Goal: Transaction & Acquisition: Purchase product/service

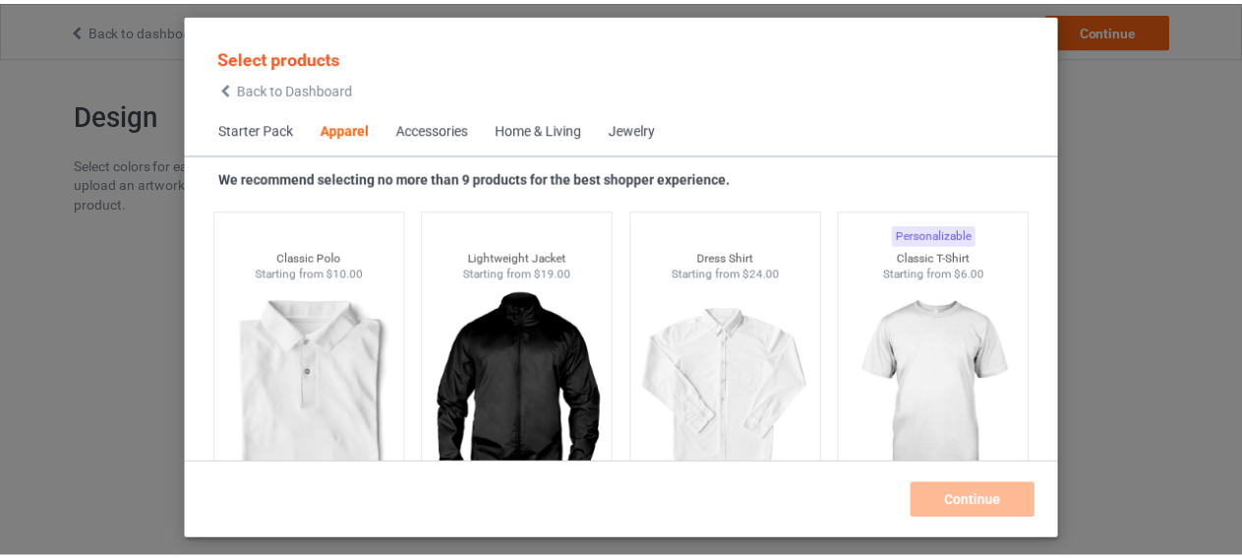
scroll to position [772, 0]
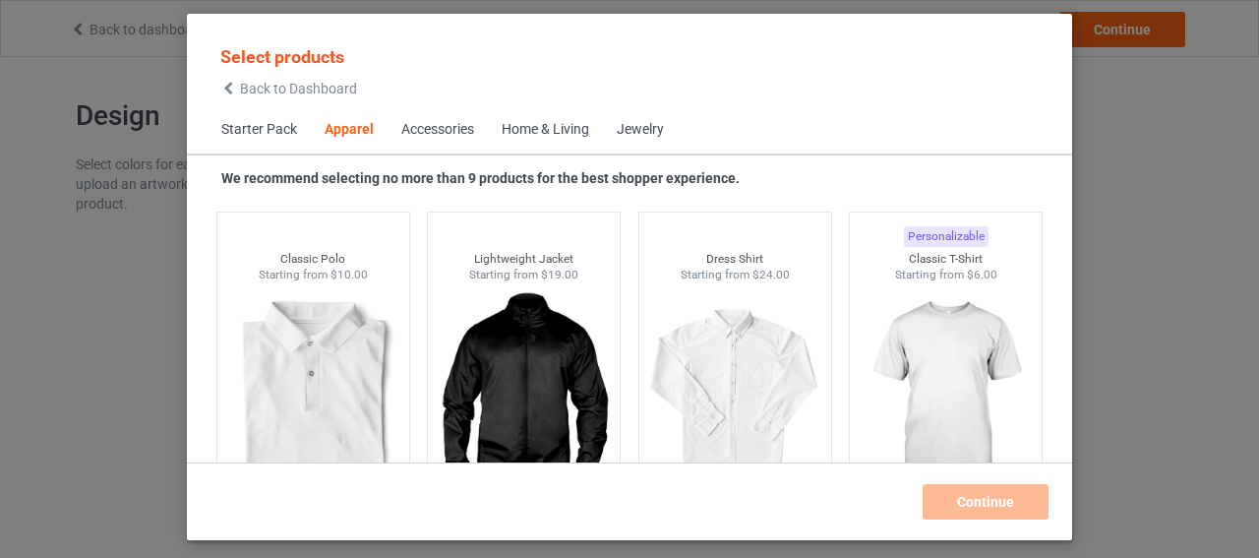
drag, startPoint x: 957, startPoint y: 368, endPoint x: 1039, endPoint y: 558, distance: 206.6
click at [957, 369] on img at bounding box center [946, 393] width 176 height 220
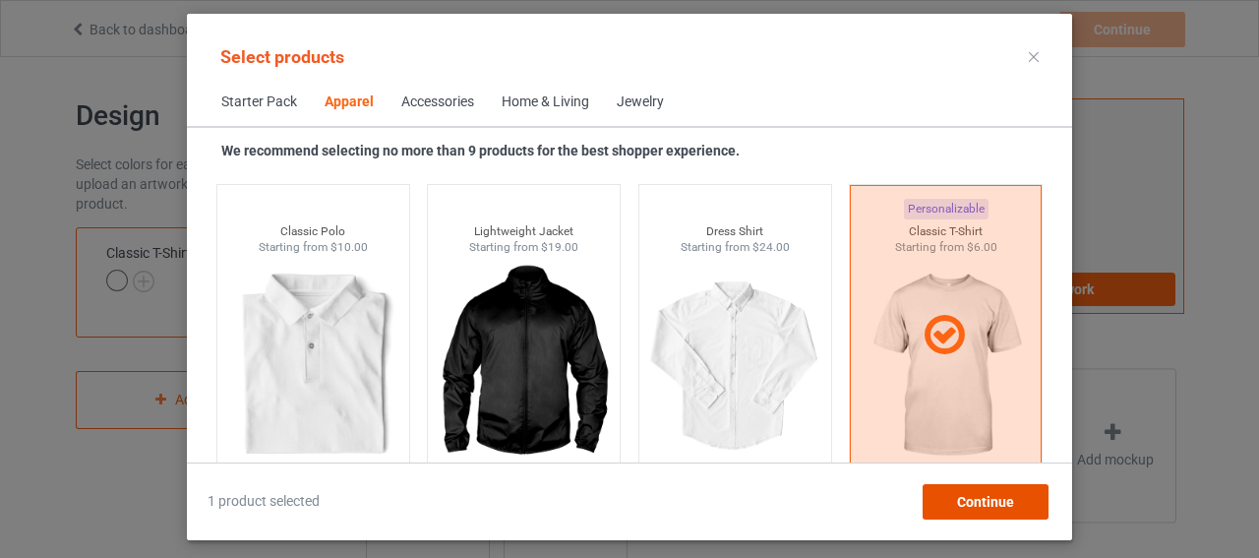
click at [985, 508] on span "Continue" at bounding box center [985, 502] width 57 height 16
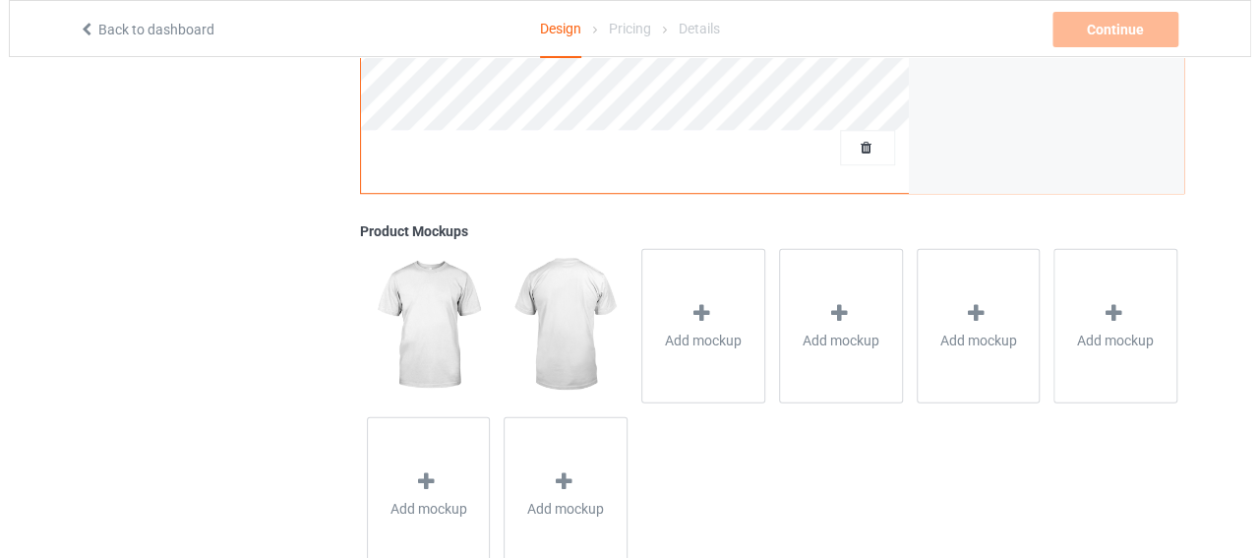
scroll to position [674, 0]
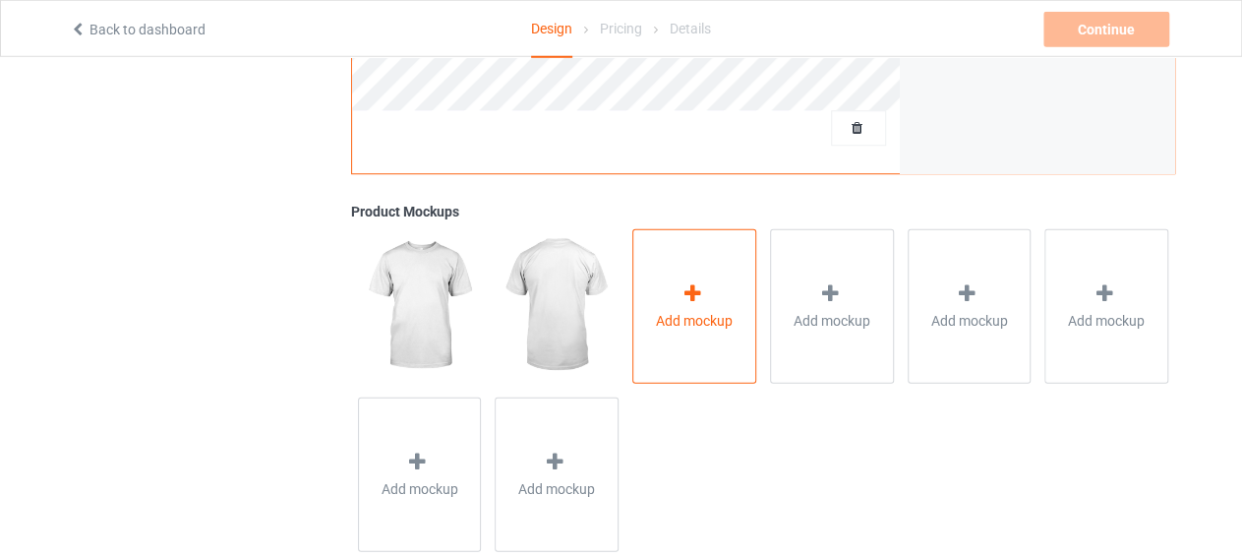
click at [707, 291] on div at bounding box center [695, 295] width 28 height 29
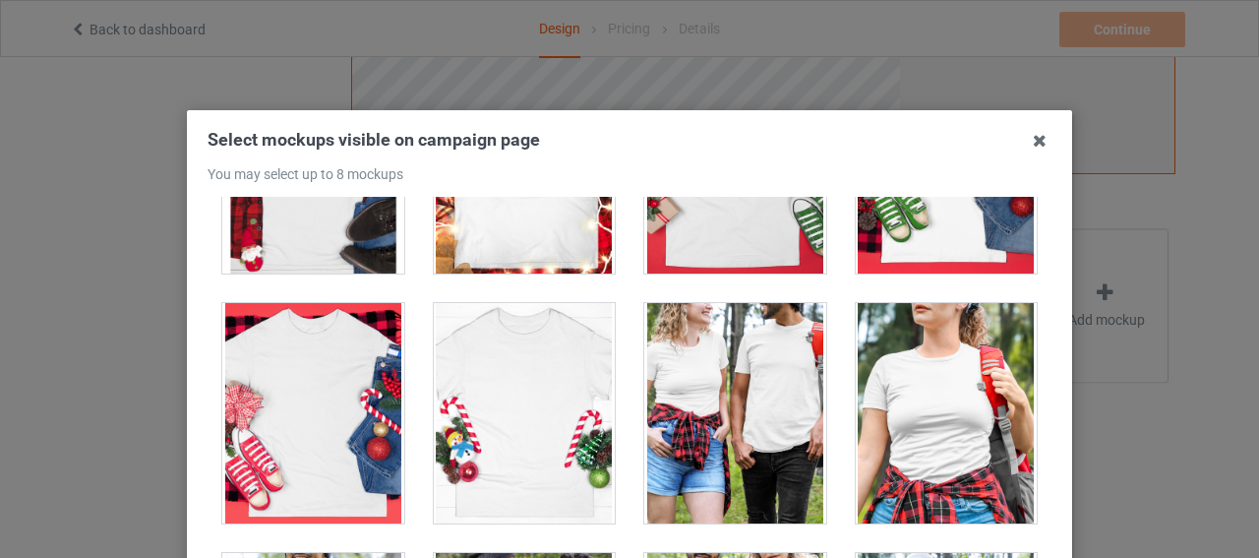
scroll to position [22056, 0]
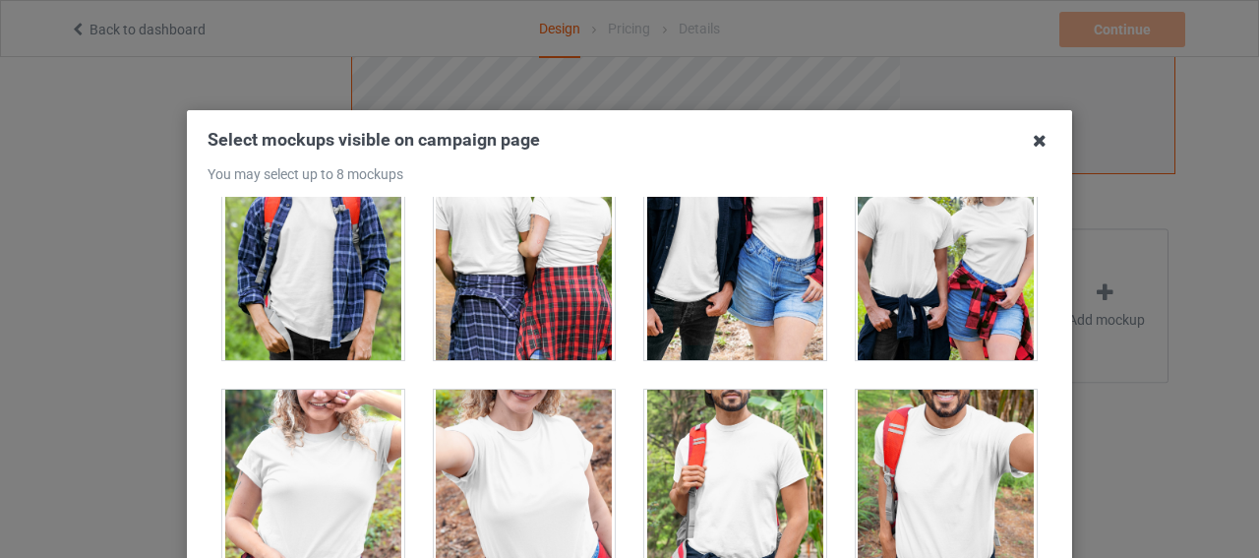
drag, startPoint x: 760, startPoint y: 239, endPoint x: 1021, endPoint y: 140, distance: 278.9
click at [1043, 197] on div "1 2" at bounding box center [630, 420] width 844 height 447
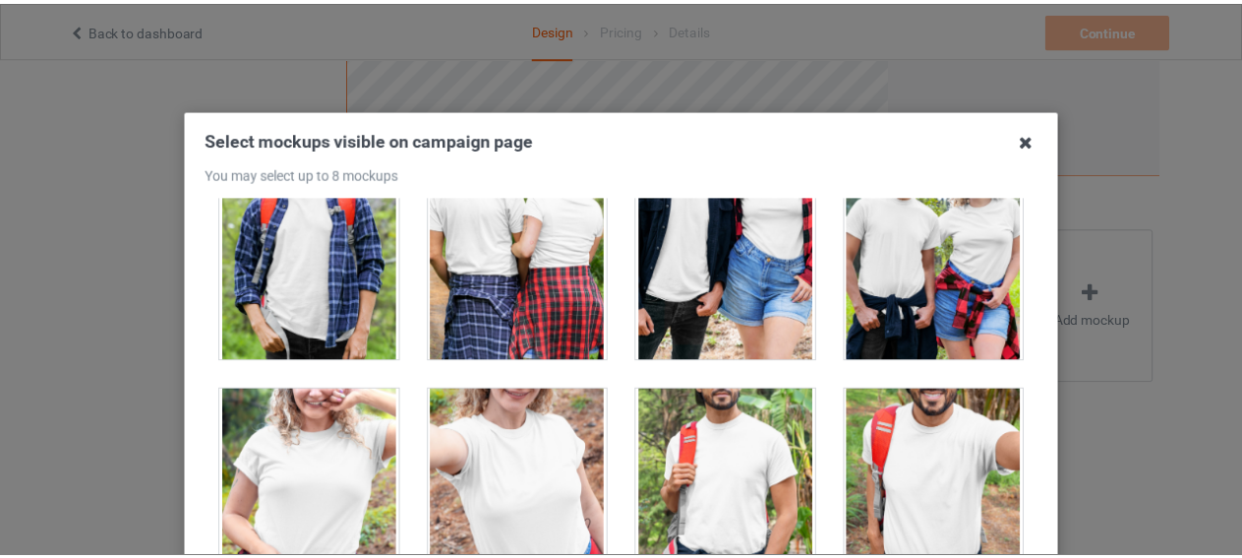
scroll to position [21584, 0]
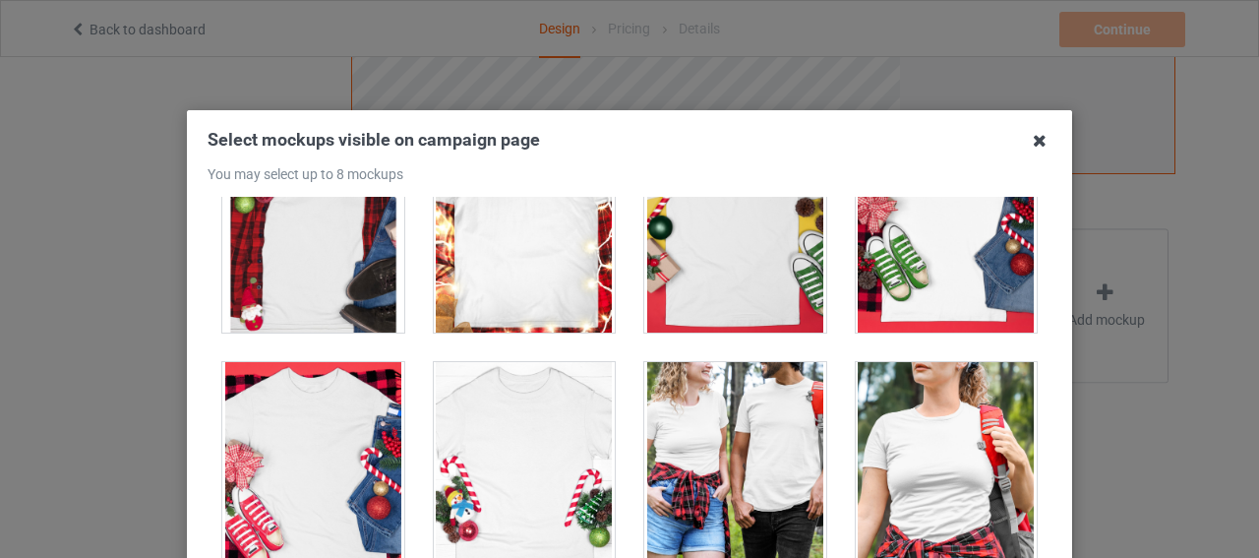
click at [1024, 141] on icon at bounding box center [1039, 140] width 31 height 31
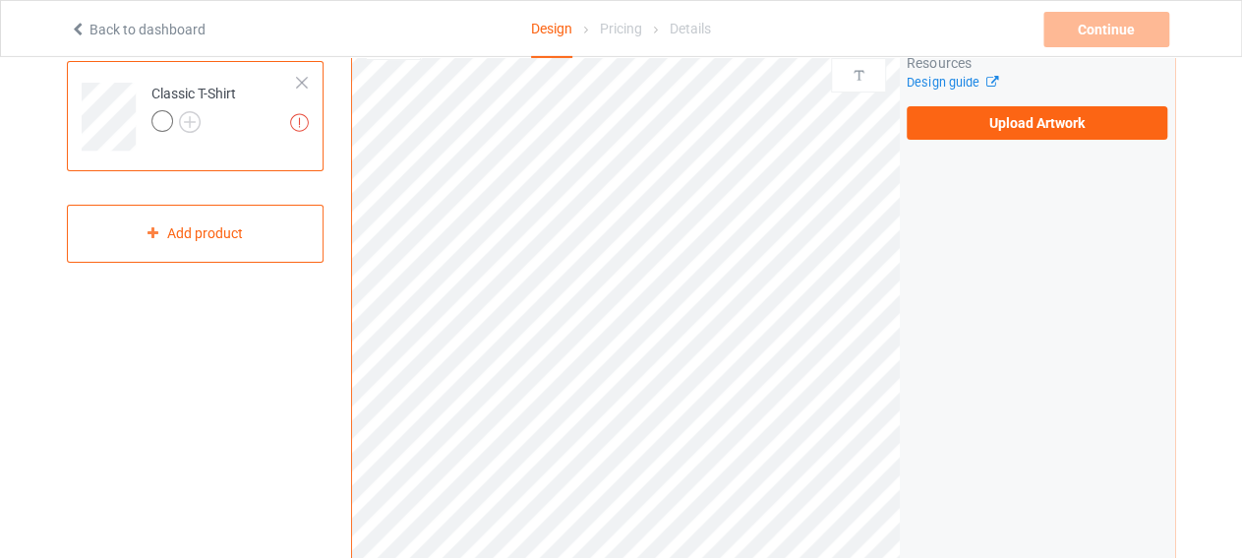
scroll to position [151, 0]
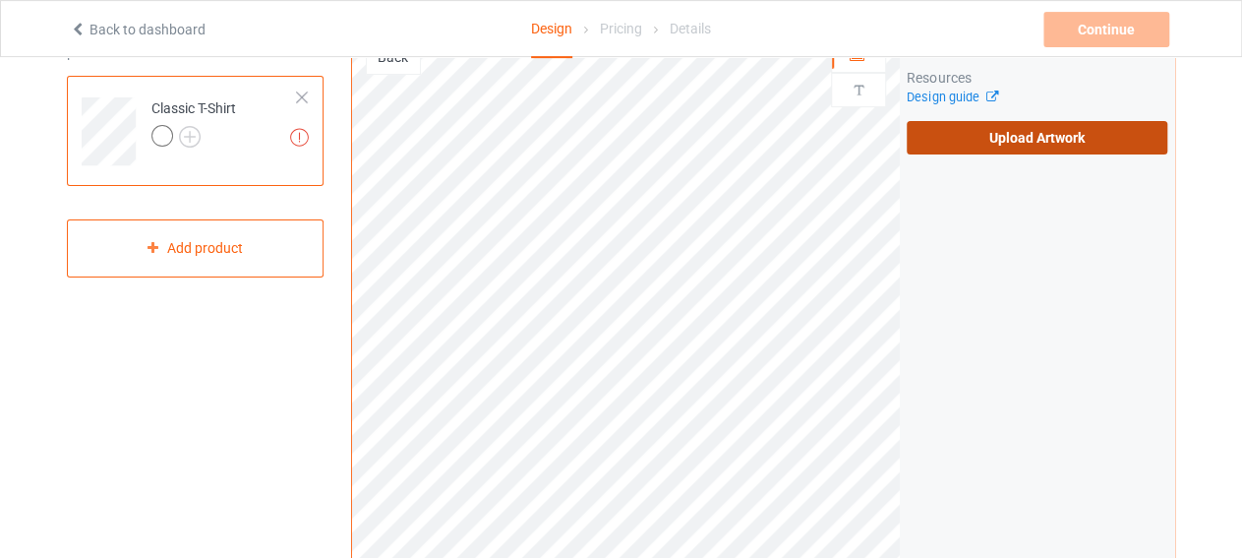
click at [1029, 135] on label "Upload Artwork" at bounding box center [1037, 137] width 261 height 33
click at [0, 0] on input "Upload Artwork" at bounding box center [0, 0] width 0 height 0
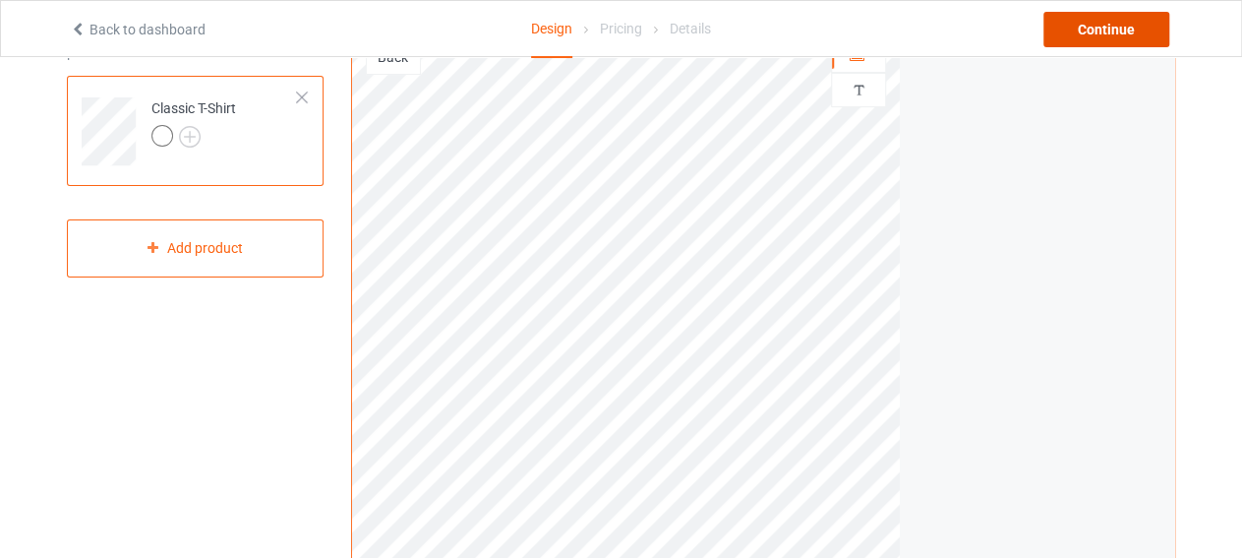
click at [1118, 40] on div "Continue" at bounding box center [1107, 29] width 126 height 35
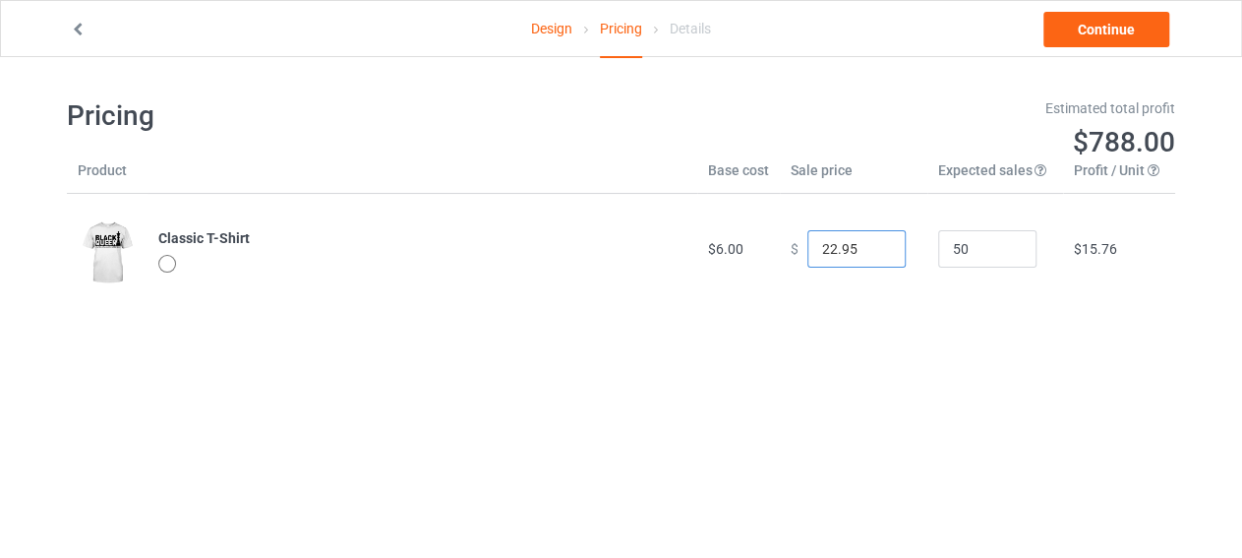
click at [808, 247] on input "22.95" at bounding box center [856, 248] width 98 height 37
type input "19.99"
drag, startPoint x: 978, startPoint y: 250, endPoint x: 926, endPoint y: 250, distance: 52.1
click at [938, 250] on input "50" at bounding box center [987, 248] width 98 height 37
type input "1"
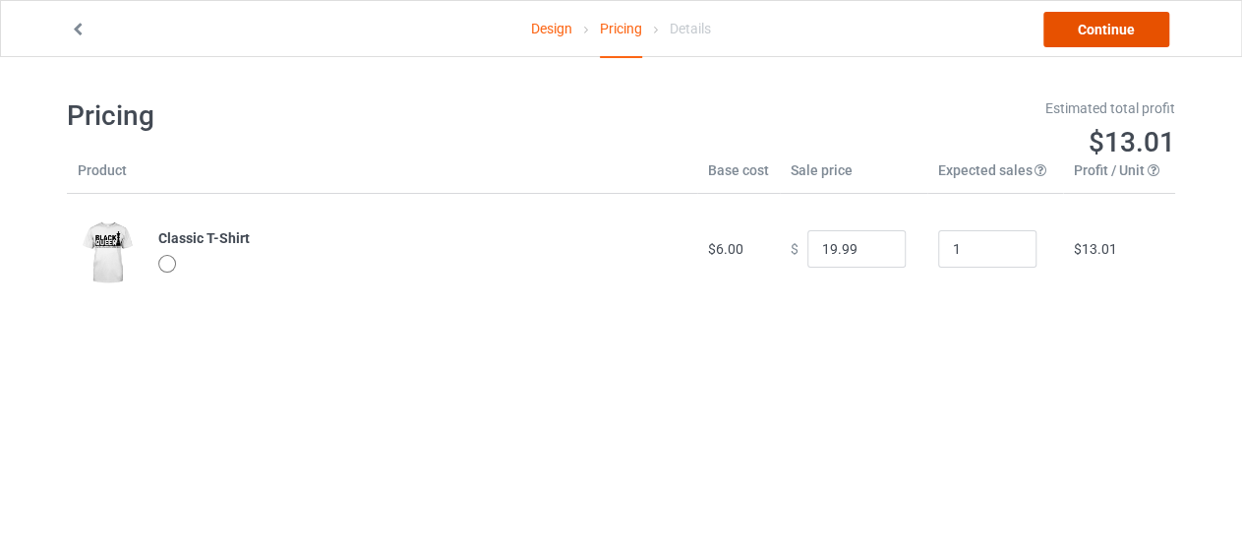
click at [1138, 31] on link "Continue" at bounding box center [1107, 29] width 126 height 35
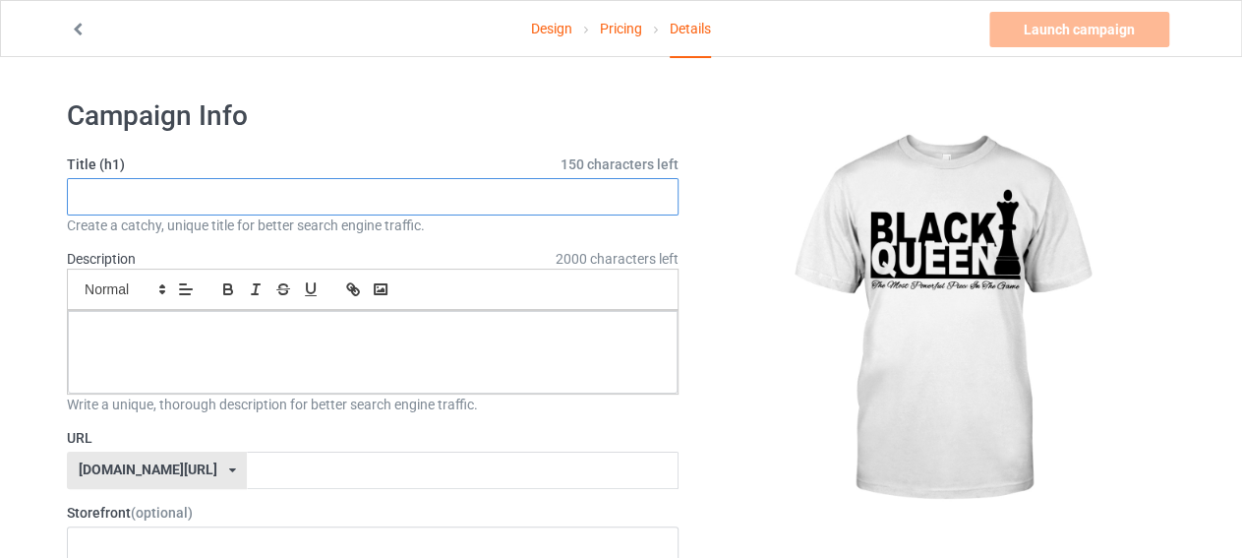
click at [173, 214] on input "text" at bounding box center [373, 196] width 612 height 37
click at [157, 190] on input "text" at bounding box center [373, 196] width 612 height 37
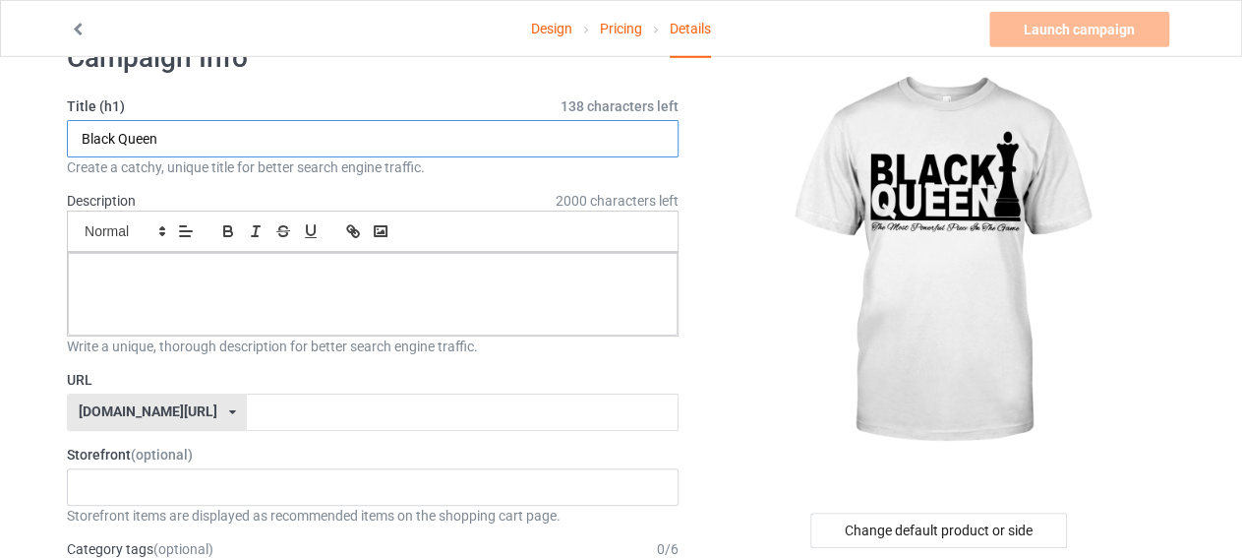
scroll to position [35, 0]
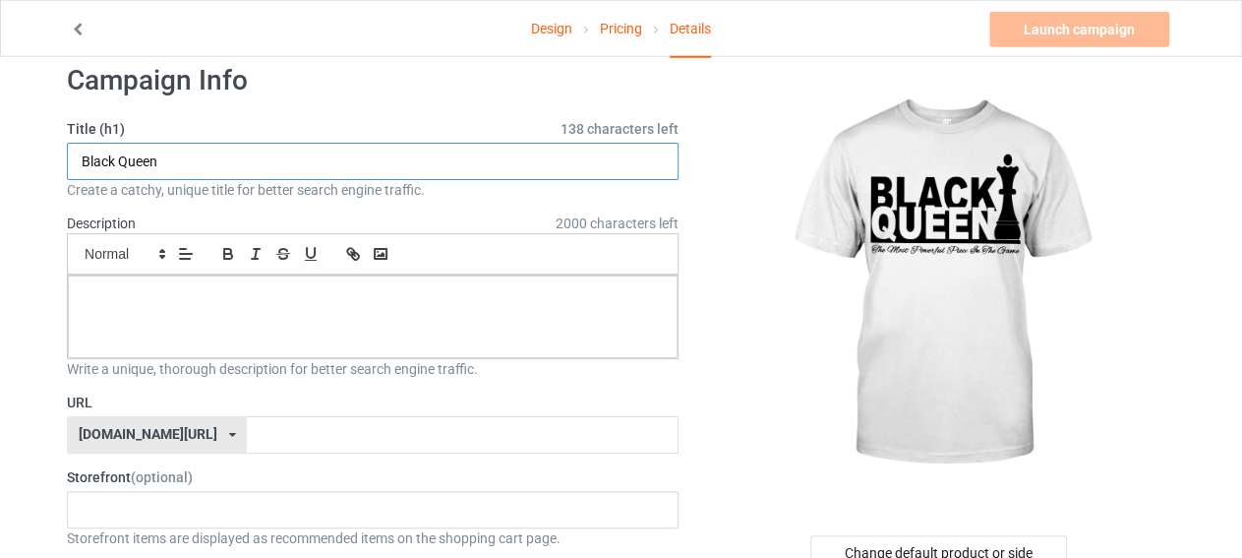
type input "Black Queen"
click at [245, 291] on p at bounding box center [373, 297] width 578 height 19
click at [293, 432] on input "text" at bounding box center [462, 434] width 431 height 37
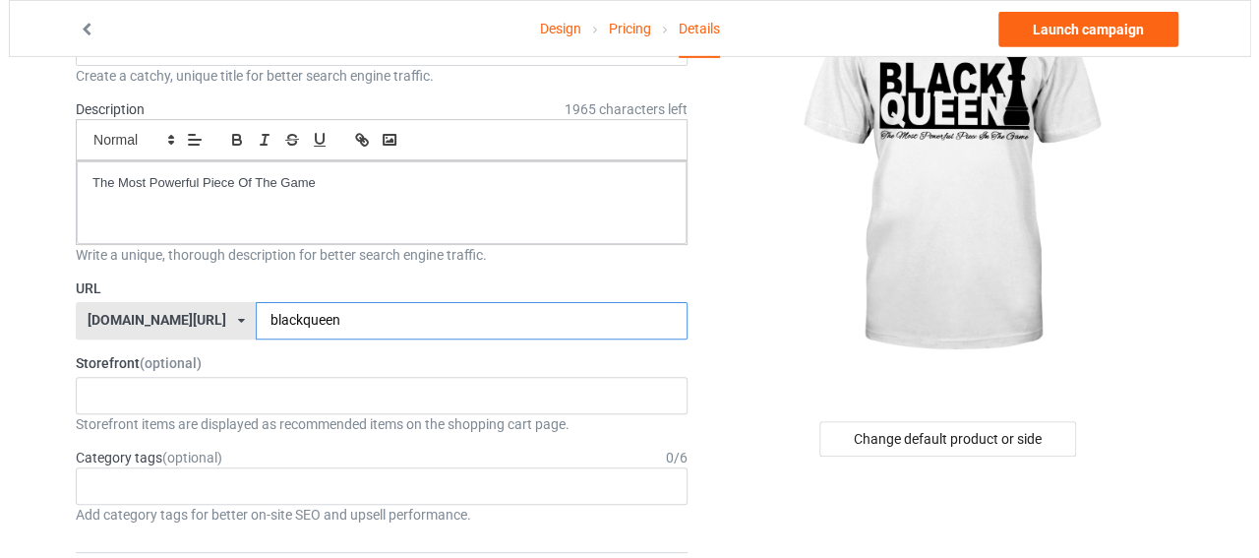
scroll to position [265, 0]
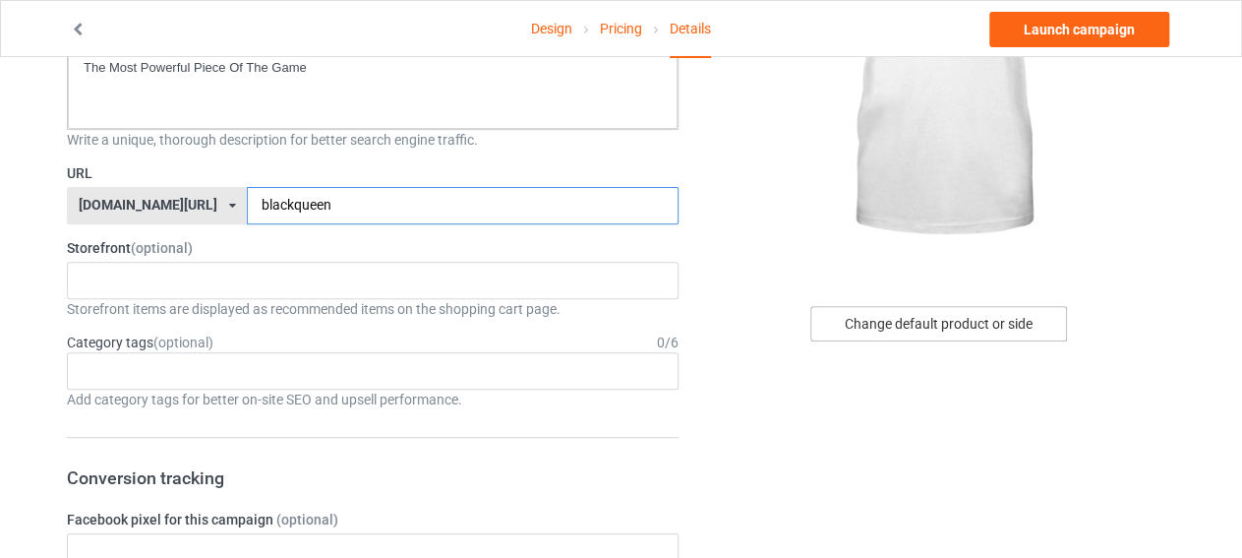
type input "blackqueen"
click at [965, 335] on div "Change default product or side" at bounding box center [938, 323] width 257 height 35
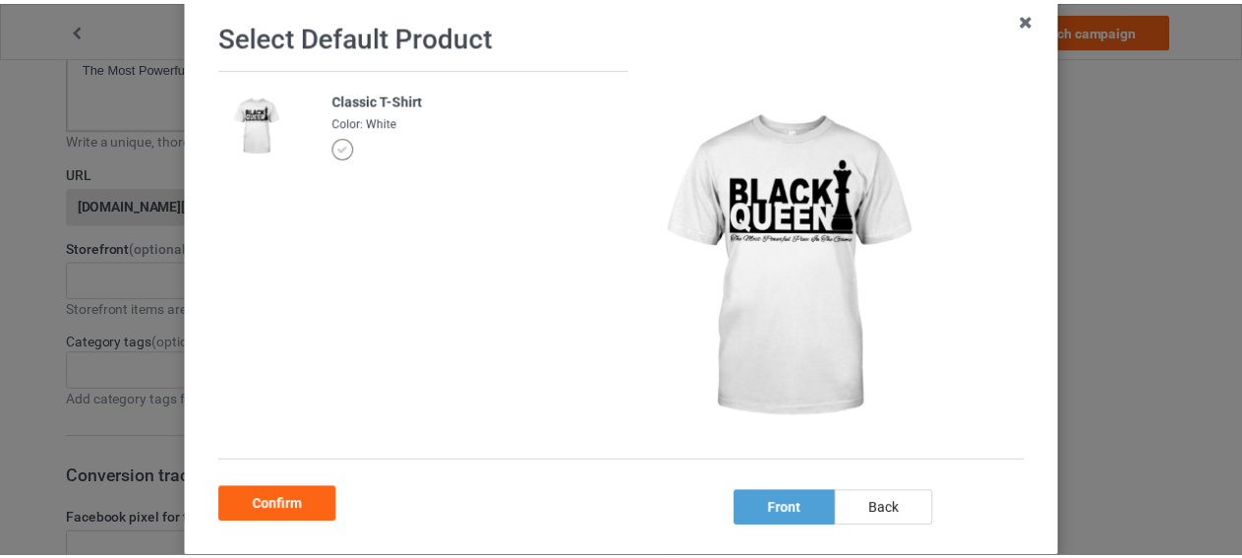
scroll to position [104, 0]
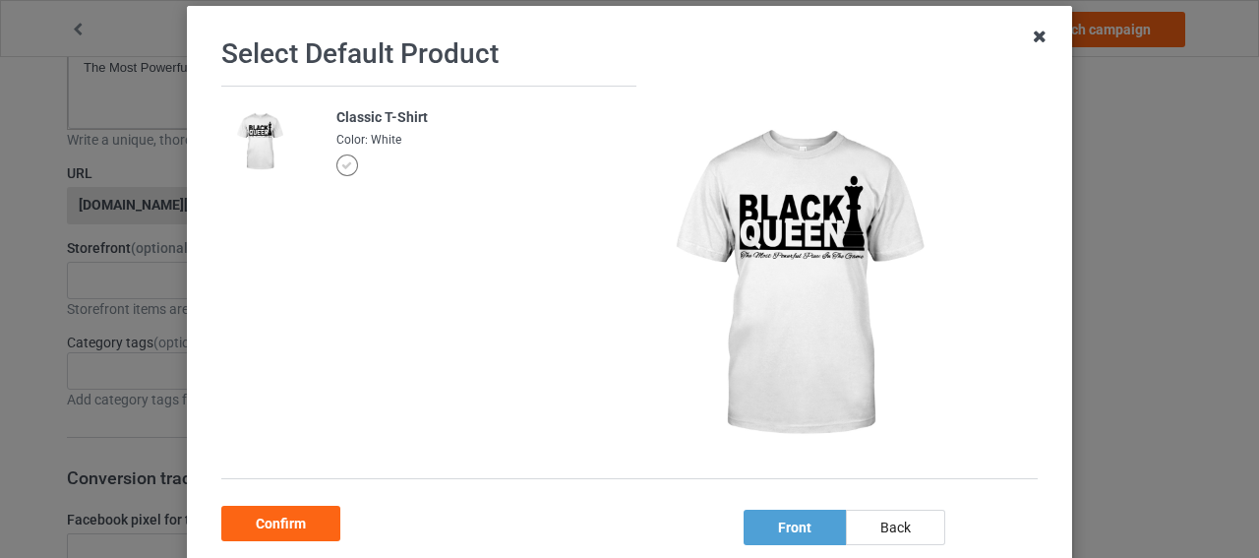
click at [1029, 41] on icon at bounding box center [1039, 36] width 31 height 31
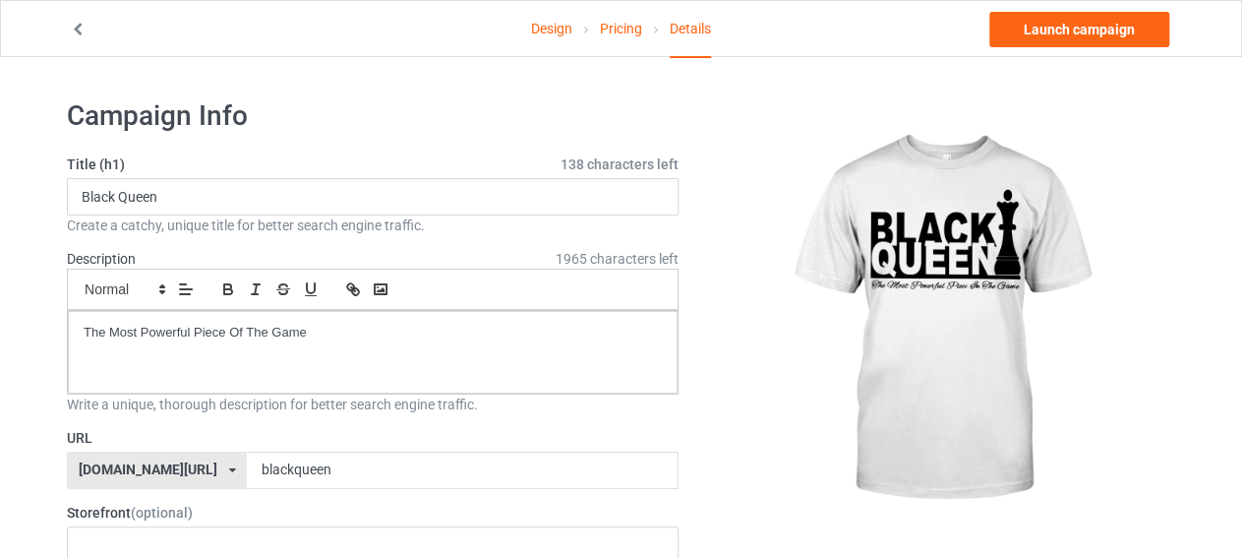
click at [617, 29] on link "Pricing" at bounding box center [621, 28] width 42 height 55
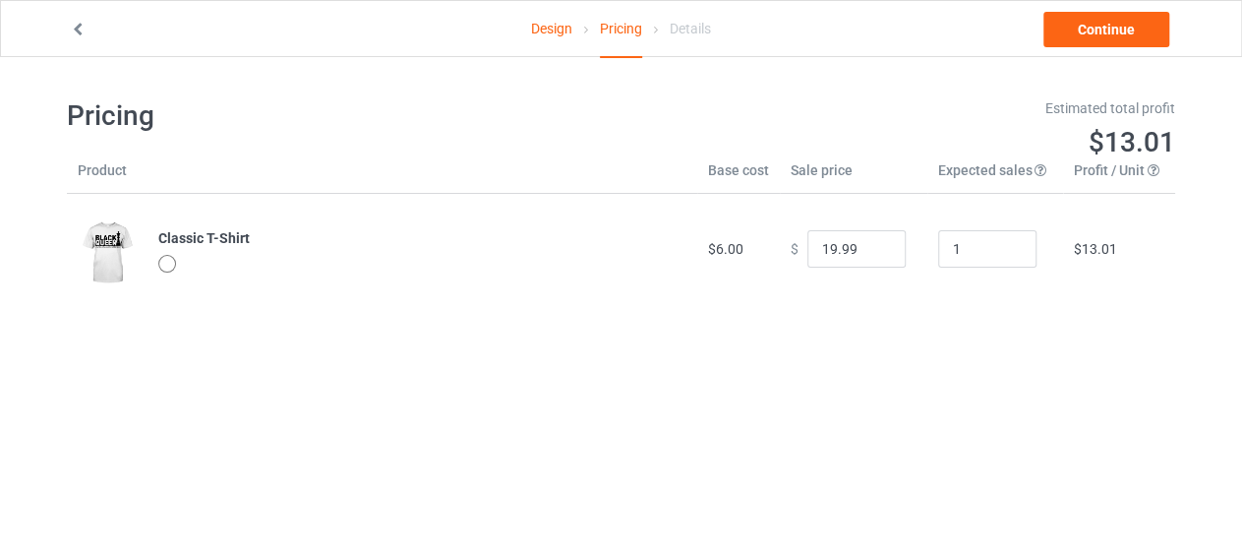
click at [550, 30] on link "Design" at bounding box center [551, 28] width 41 height 55
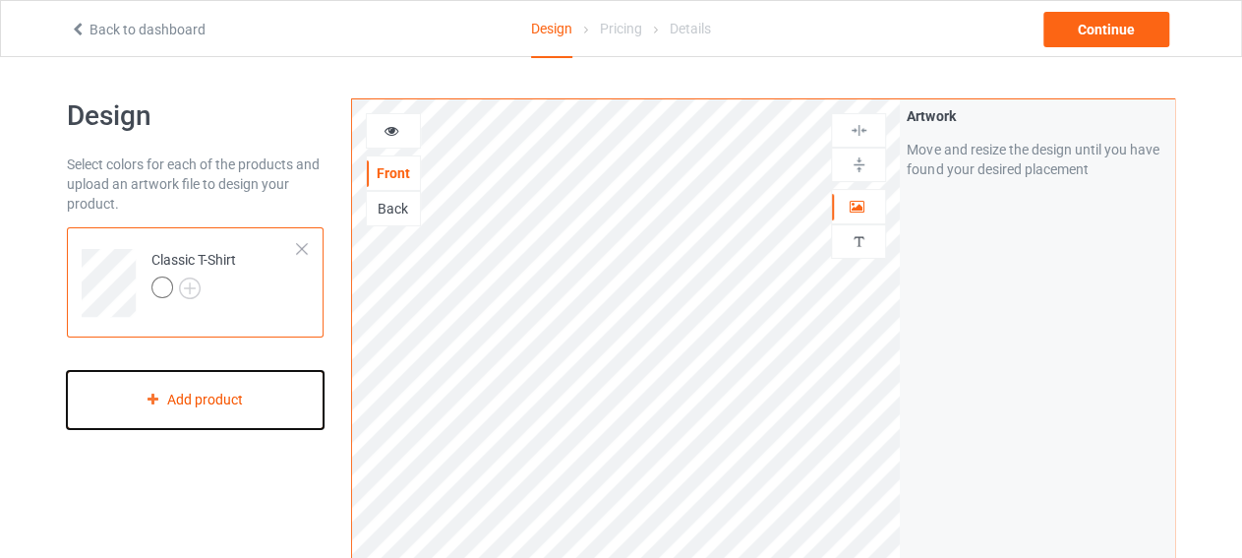
click at [184, 405] on div "Add product" at bounding box center [195, 400] width 257 height 58
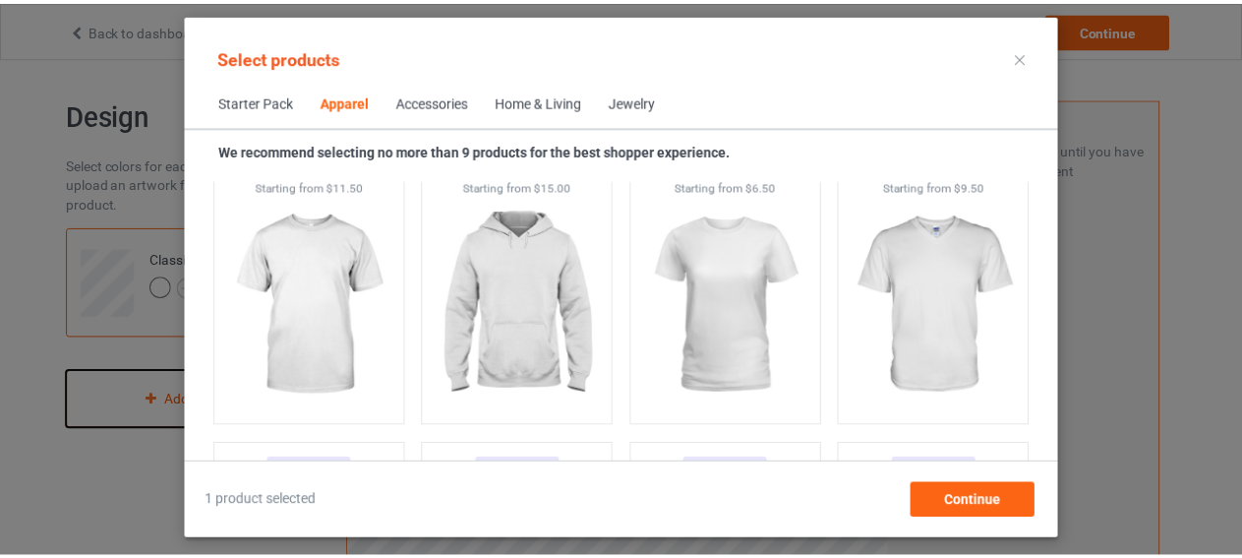
scroll to position [1104, 0]
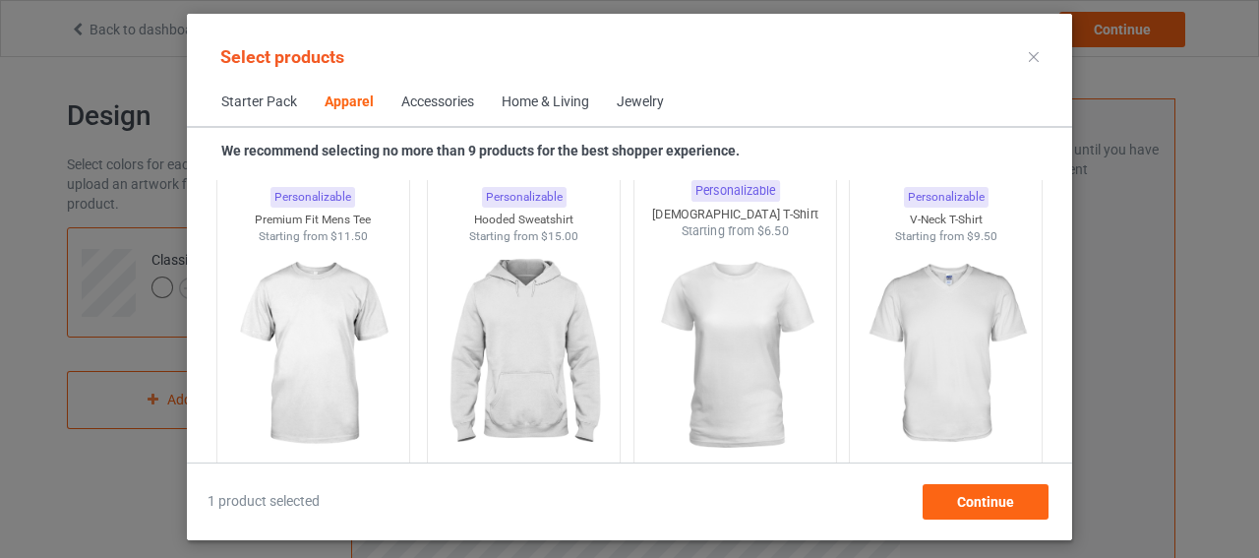
click at [709, 289] on img at bounding box center [734, 355] width 185 height 231
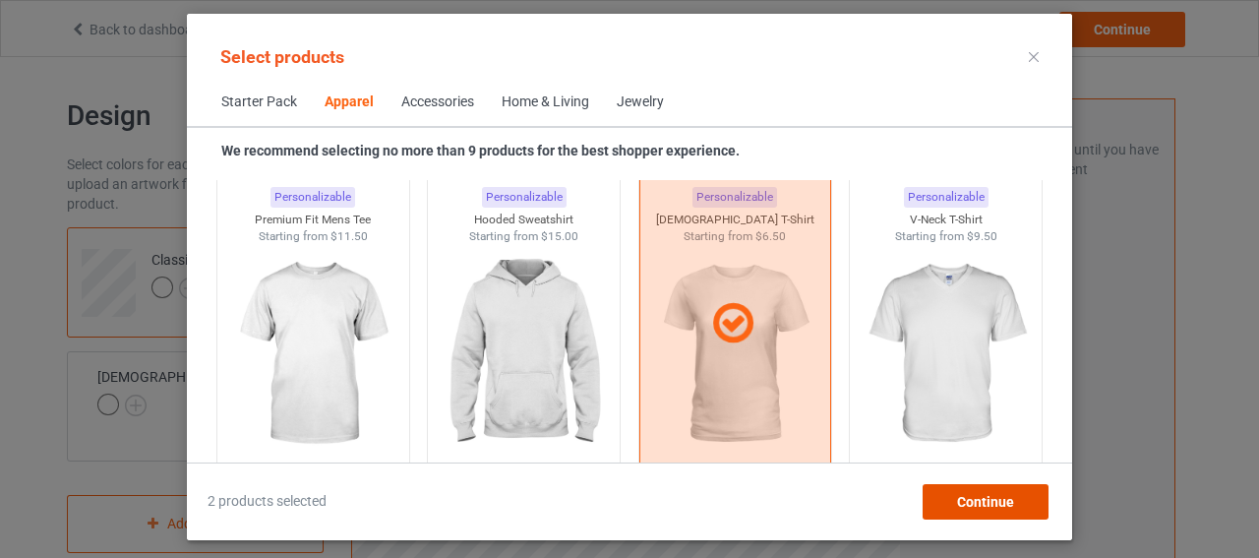
click at [989, 503] on span "Continue" at bounding box center [985, 502] width 57 height 16
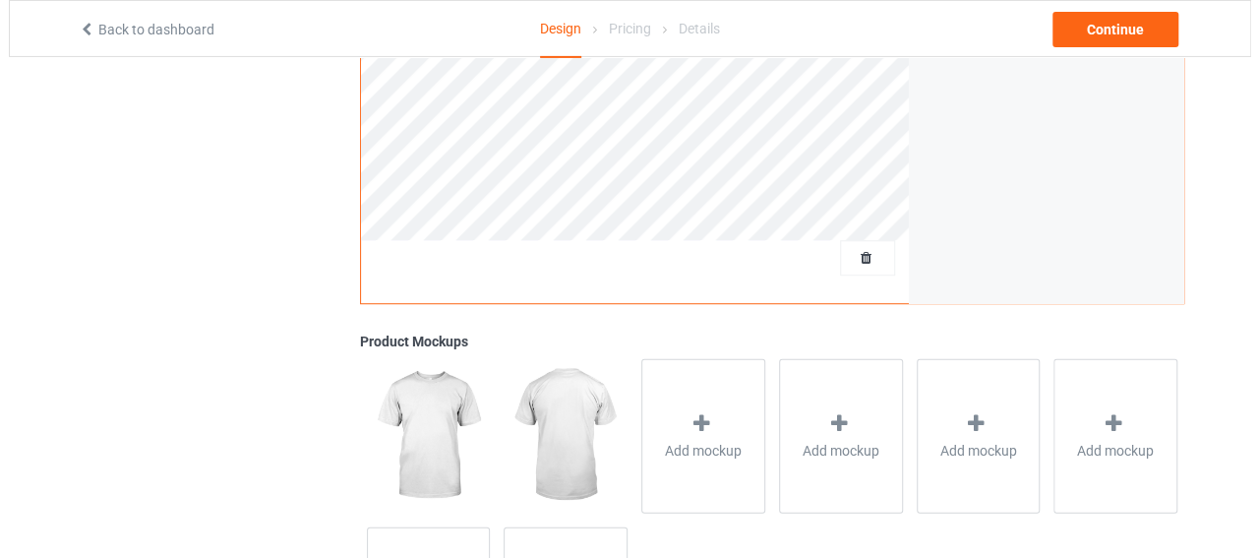
scroll to position [673, 0]
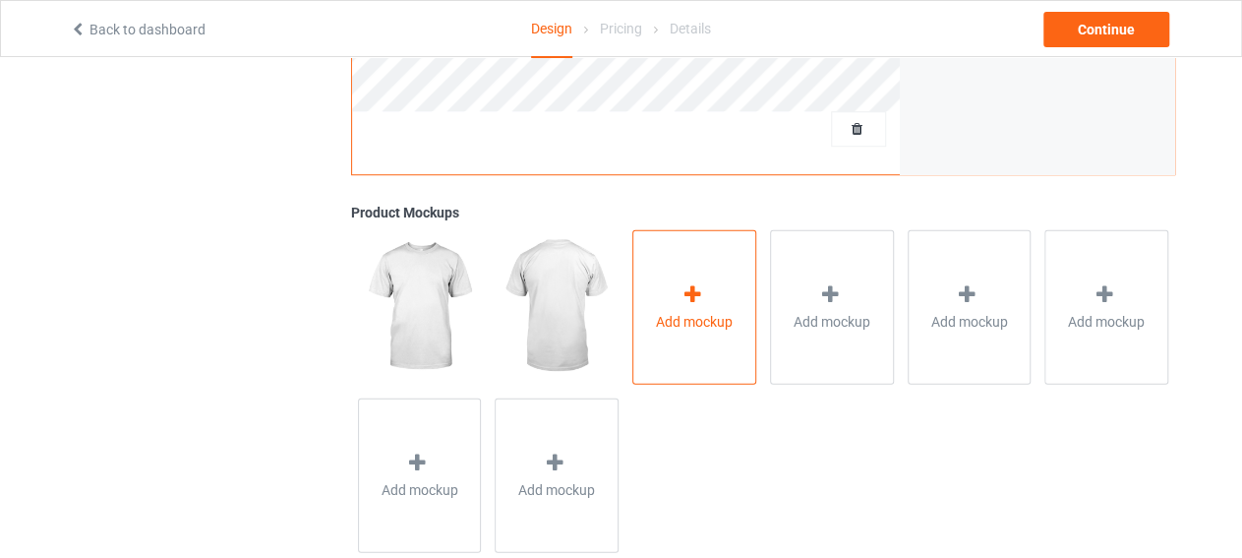
click at [672, 303] on div "Add mockup" at bounding box center [694, 306] width 124 height 154
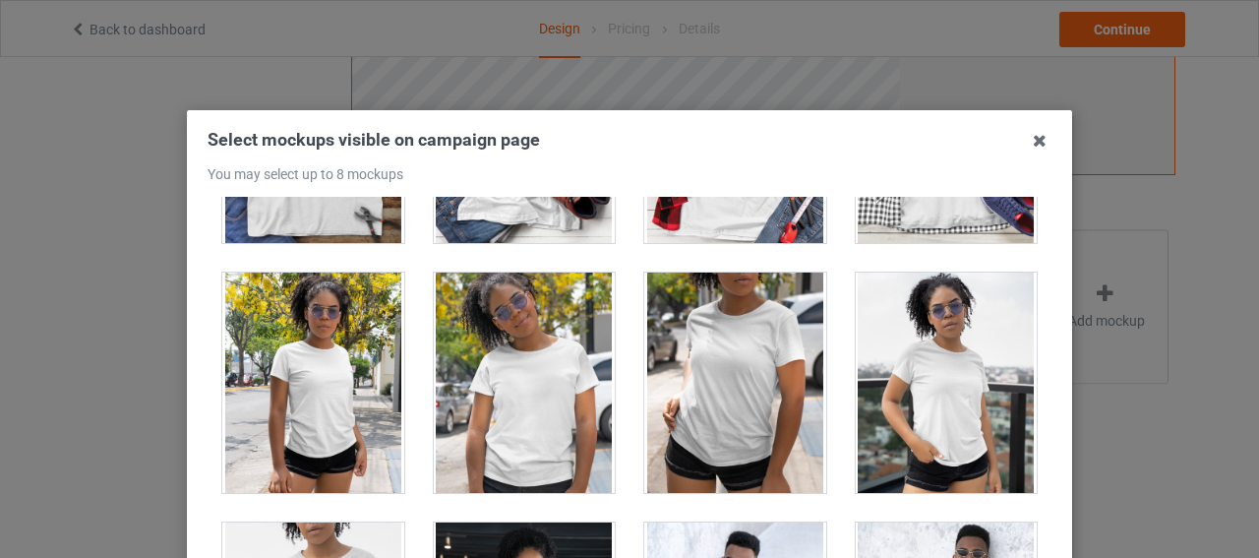
scroll to position [13476, 0]
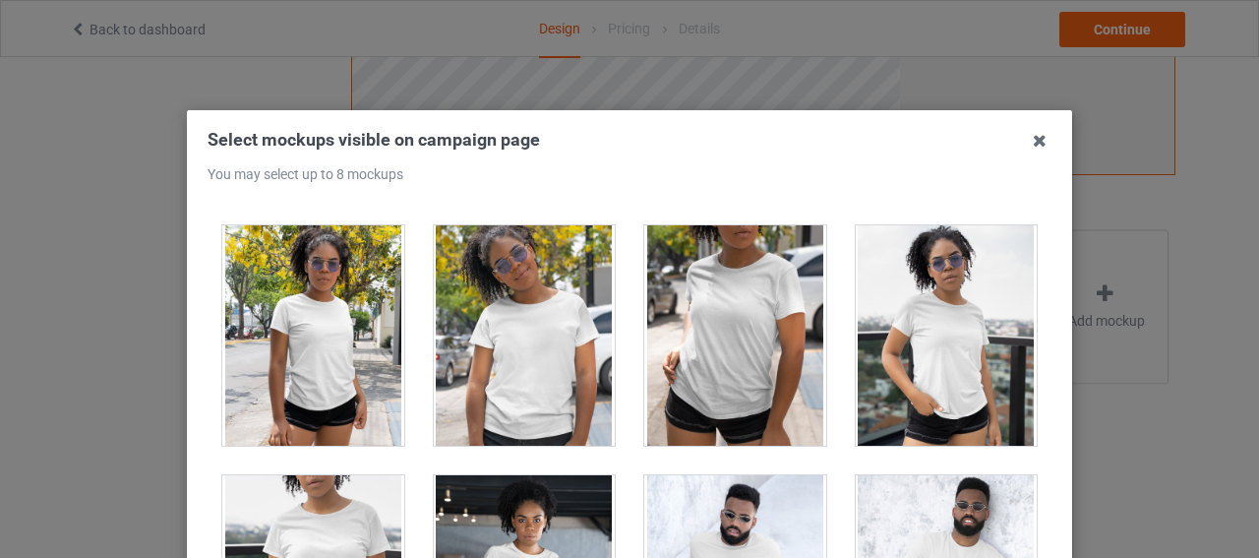
drag, startPoint x: 496, startPoint y: 346, endPoint x: 764, endPoint y: 361, distance: 268.9
click at [624, 367] on div "1 2" at bounding box center [630, 420] width 844 height 447
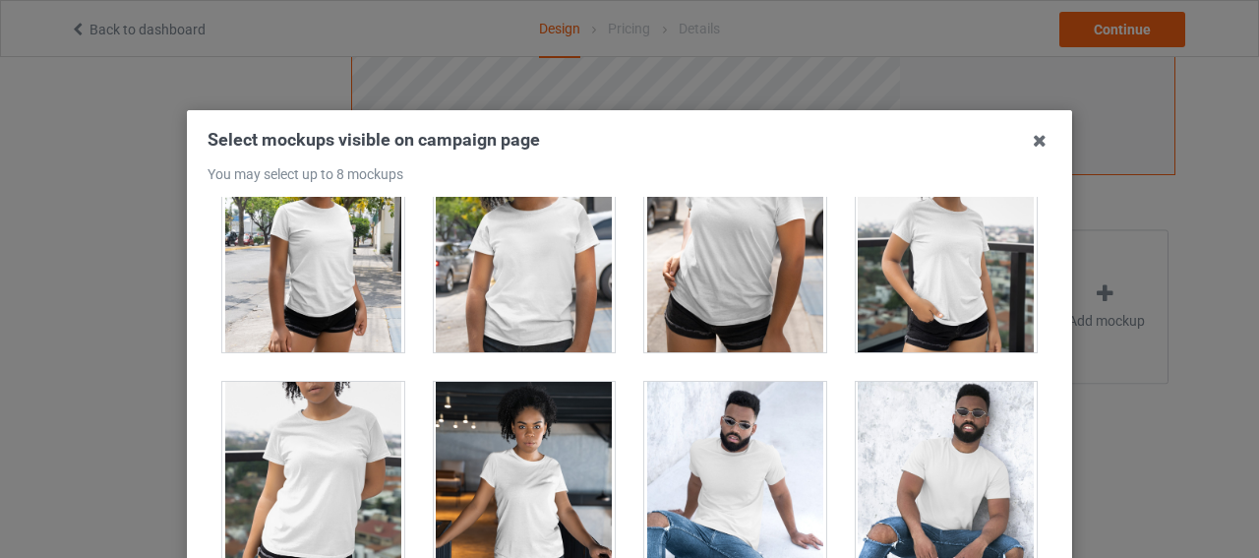
scroll to position [13382, 0]
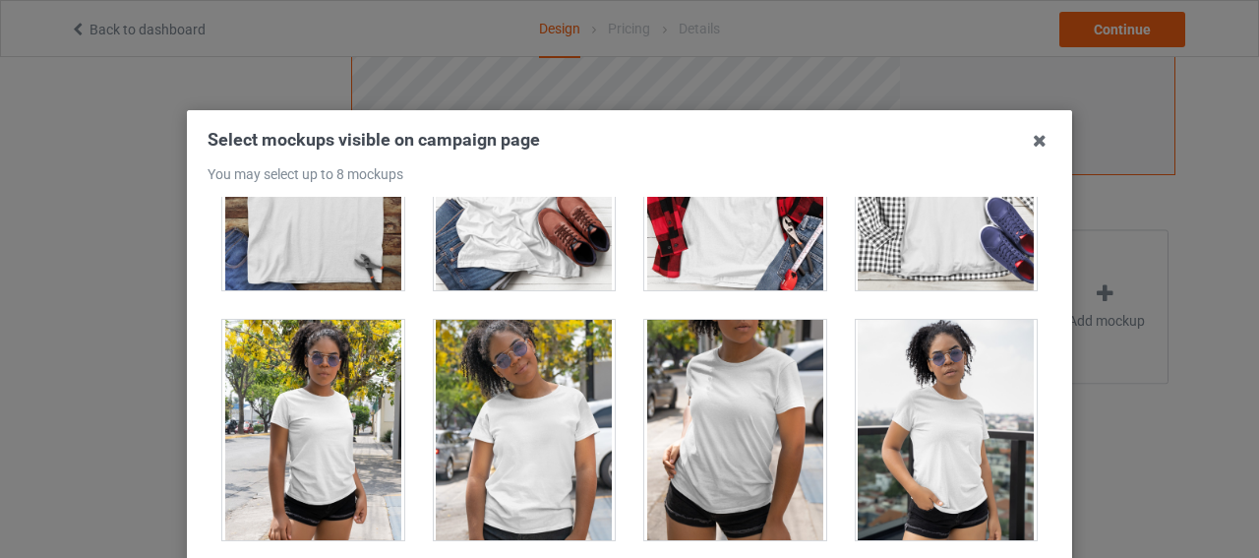
click at [539, 417] on div at bounding box center [525, 430] width 182 height 220
click at [588, 323] on link "3" at bounding box center [600, 335] width 24 height 24
click at [327, 376] on div at bounding box center [313, 430] width 182 height 220
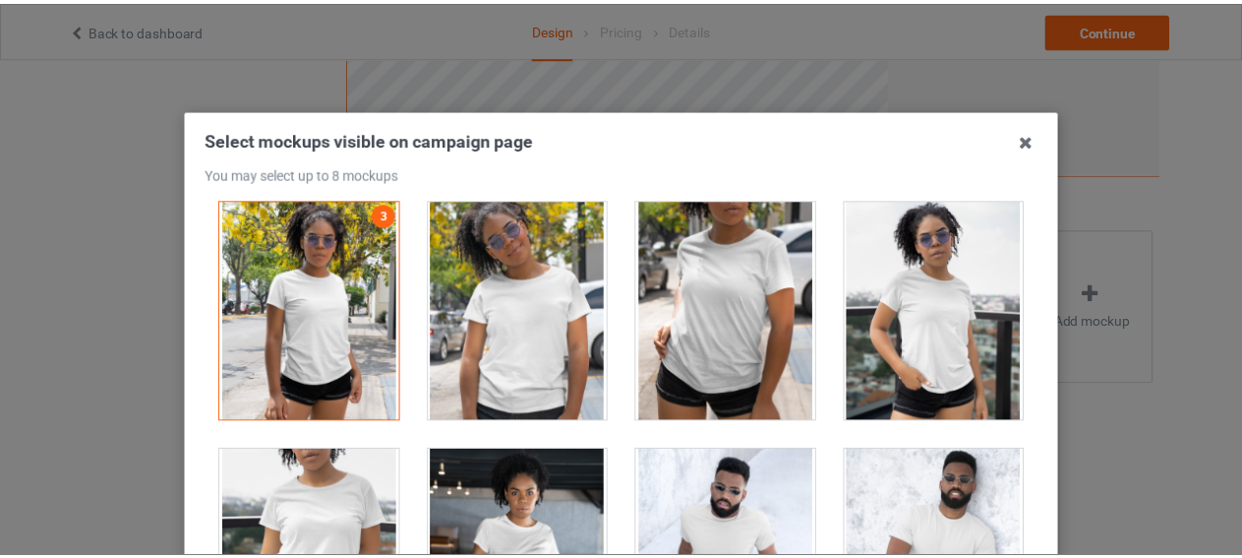
scroll to position [175, 0]
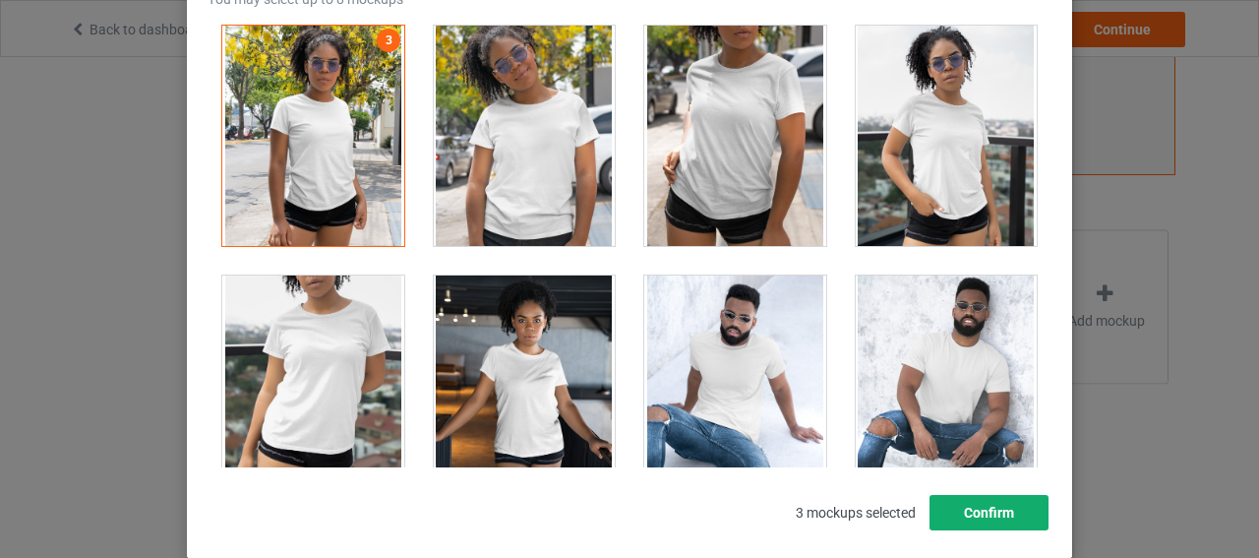
click at [965, 510] on button "Confirm" at bounding box center [988, 512] width 119 height 35
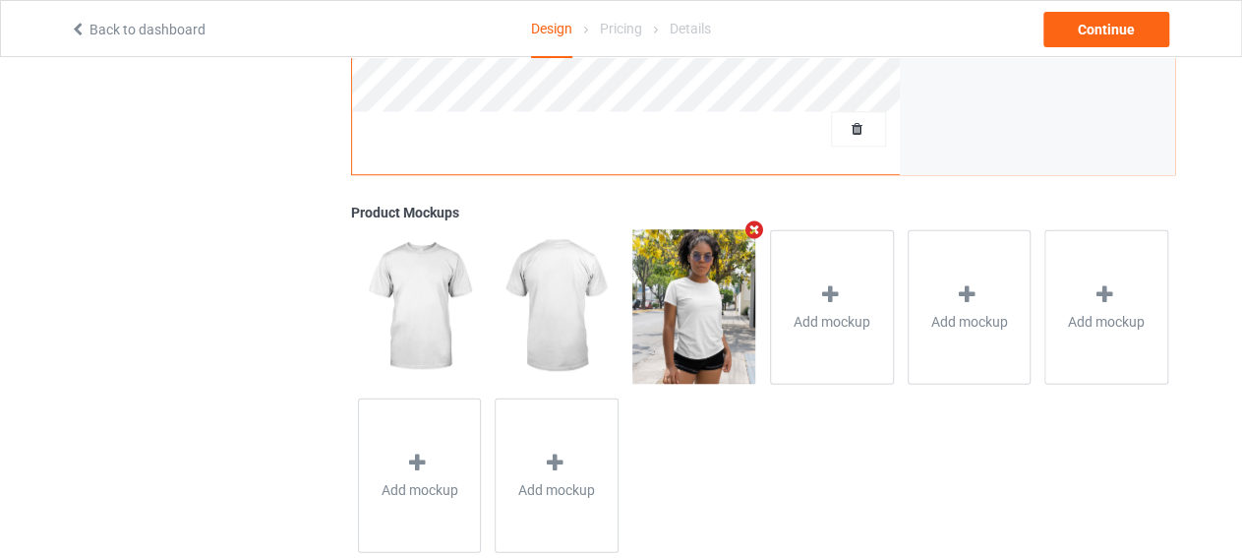
click at [406, 255] on img at bounding box center [419, 305] width 123 height 153
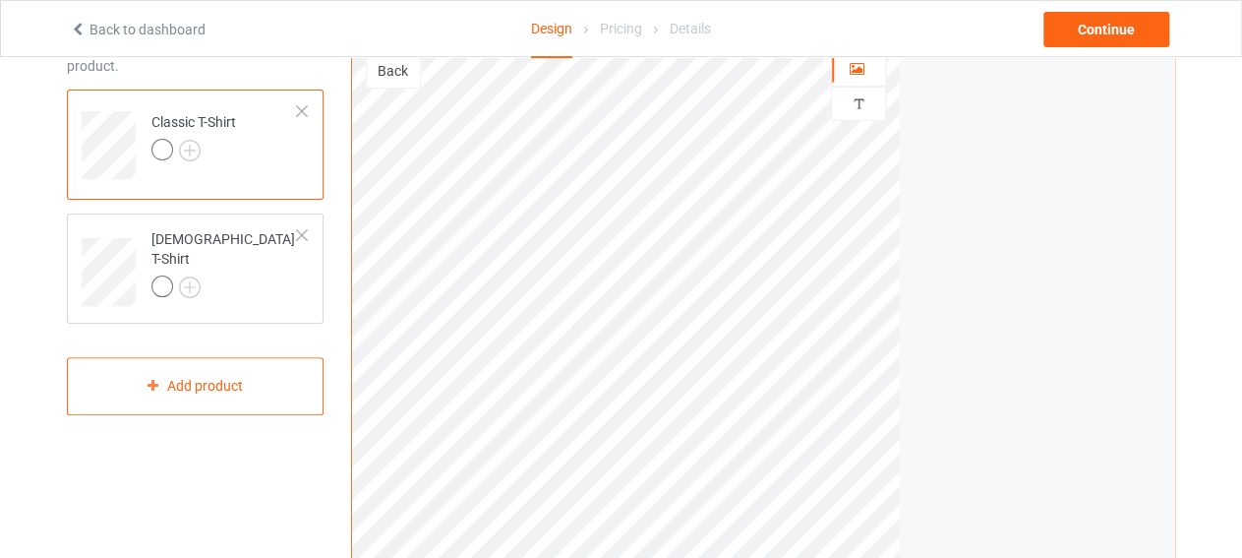
scroll to position [75, 0]
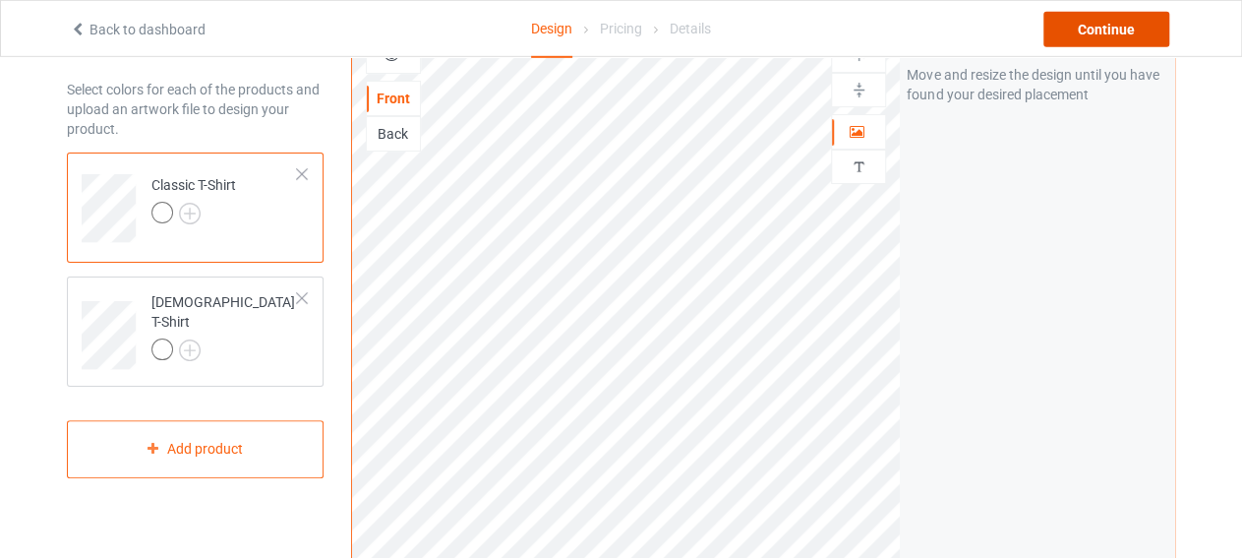
click at [1081, 32] on div "Continue" at bounding box center [1107, 29] width 126 height 35
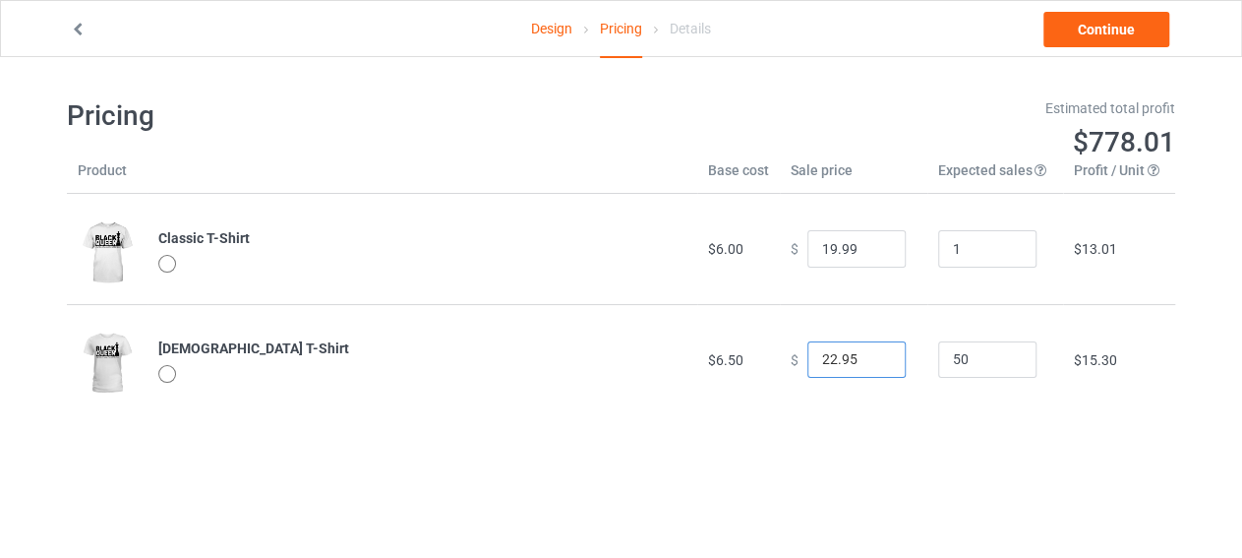
drag, startPoint x: 852, startPoint y: 360, endPoint x: 778, endPoint y: 360, distance: 73.8
click at [807, 360] on input "22.95" at bounding box center [856, 359] width 98 height 37
type input "19.99"
drag, startPoint x: 969, startPoint y: 365, endPoint x: 888, endPoint y: 364, distance: 80.7
click at [938, 364] on input "50" at bounding box center [987, 359] width 98 height 37
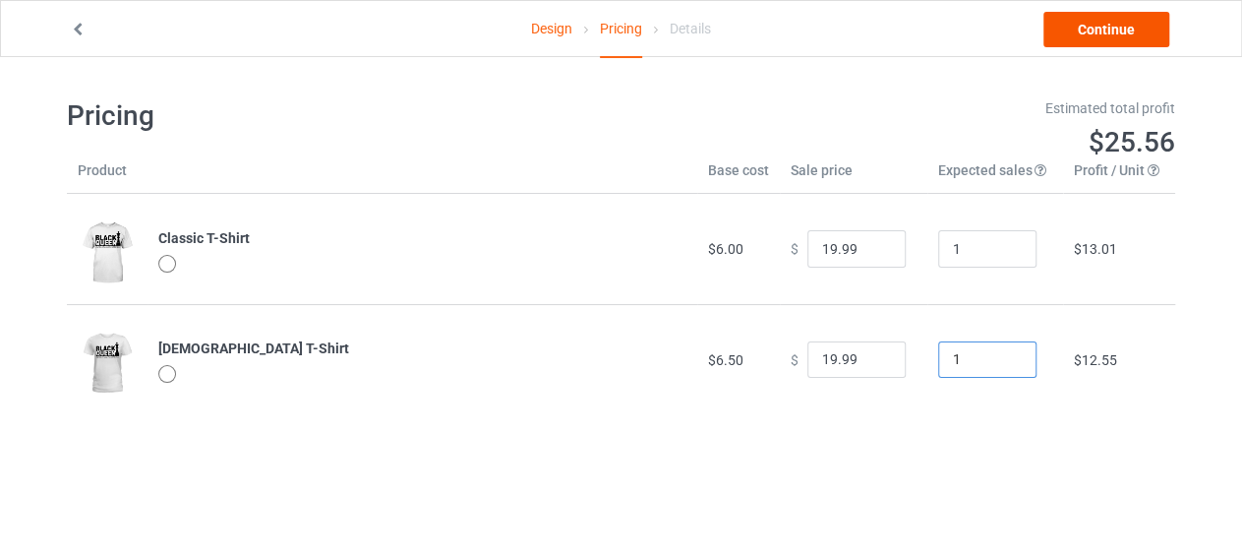
type input "1"
click at [1113, 38] on link "Continue" at bounding box center [1107, 29] width 126 height 35
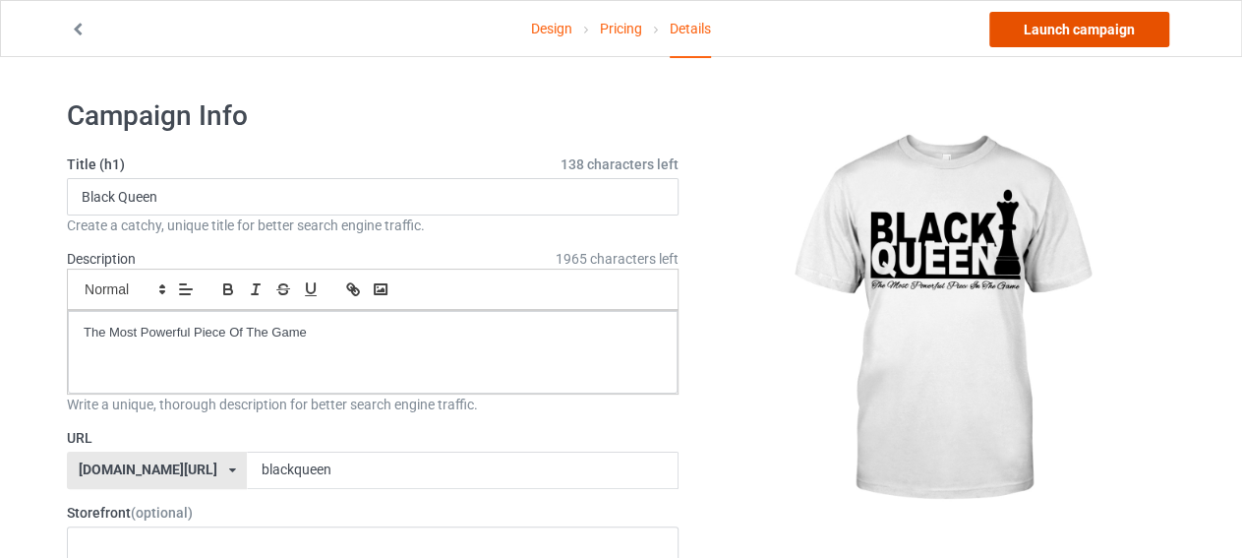
click at [1108, 44] on link "Launch campaign" at bounding box center [1079, 29] width 180 height 35
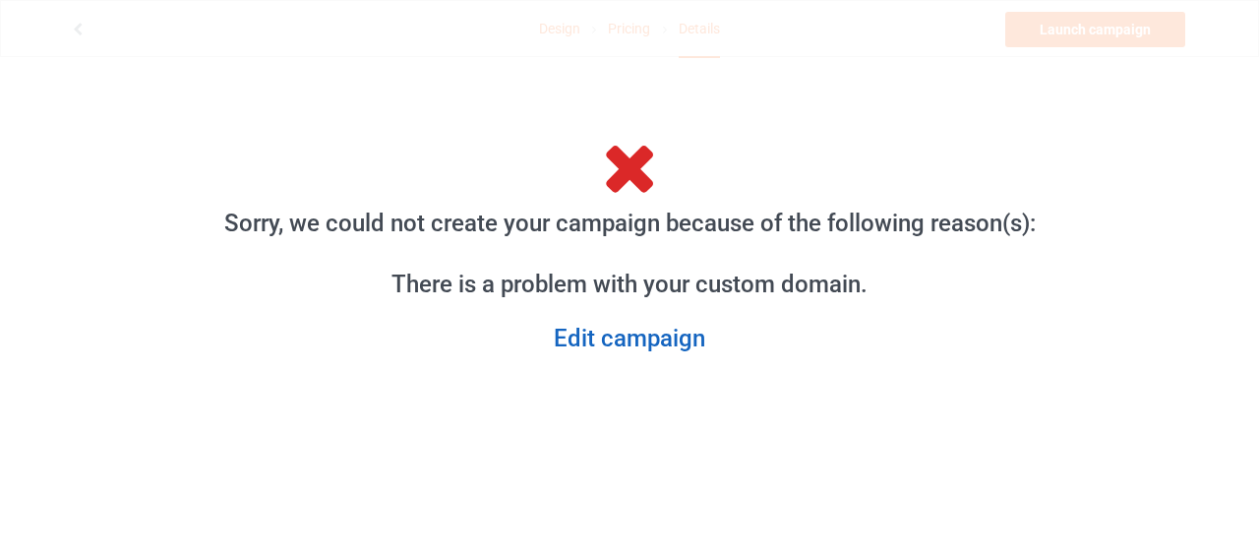
click at [646, 337] on link "Edit campaign" at bounding box center [630, 339] width 844 height 30
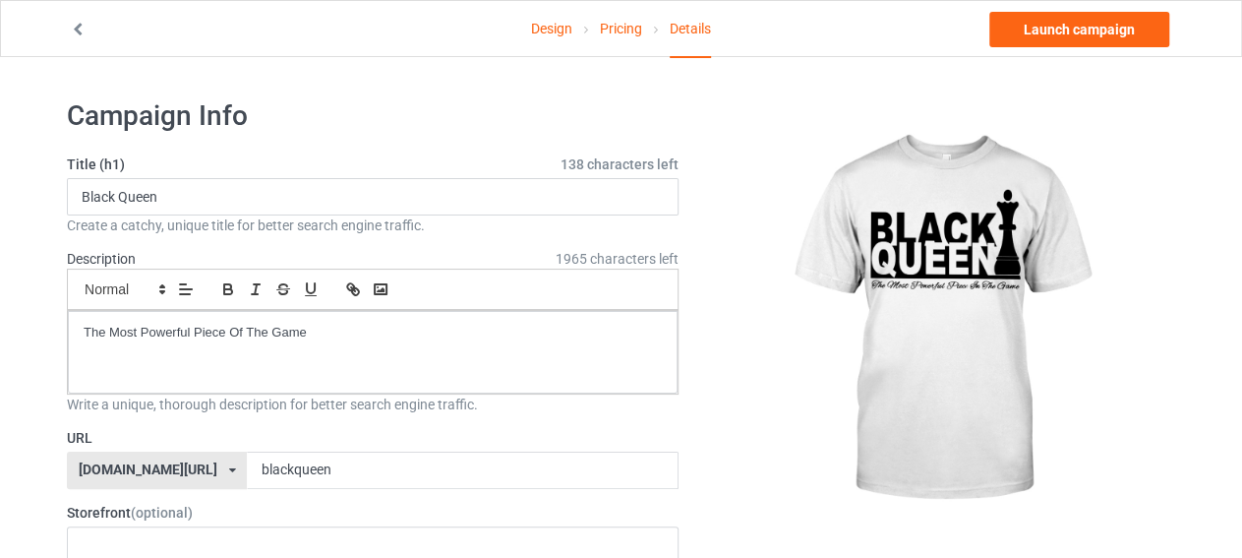
click at [80, 30] on icon at bounding box center [78, 27] width 17 height 14
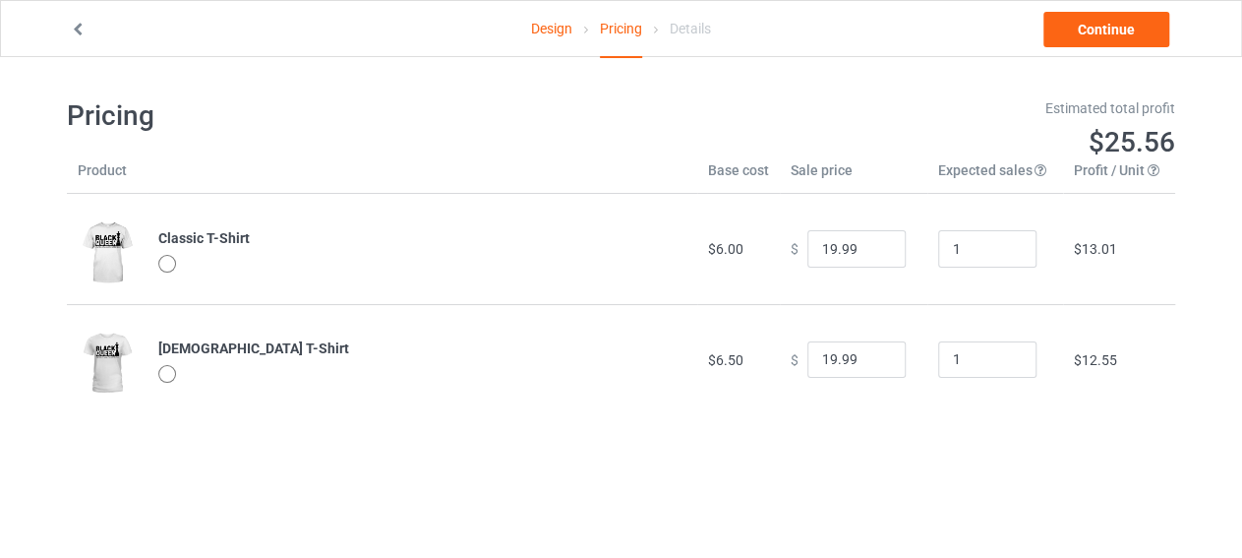
click at [80, 30] on icon at bounding box center [78, 27] width 17 height 14
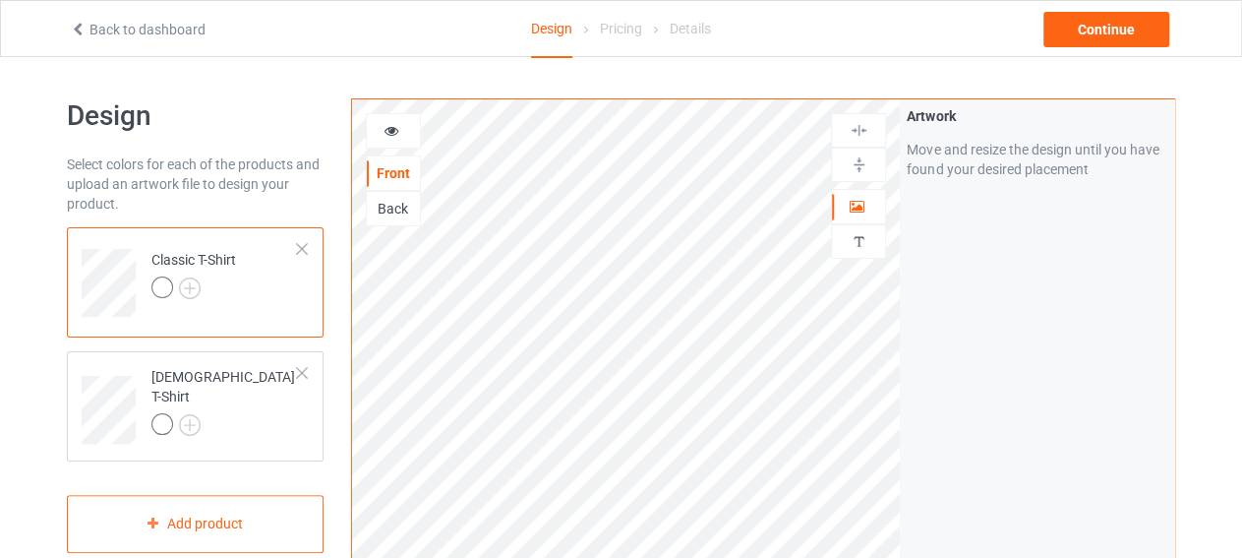
click at [80, 30] on icon at bounding box center [78, 27] width 17 height 14
